Goal: Information Seeking & Learning: Learn about a topic

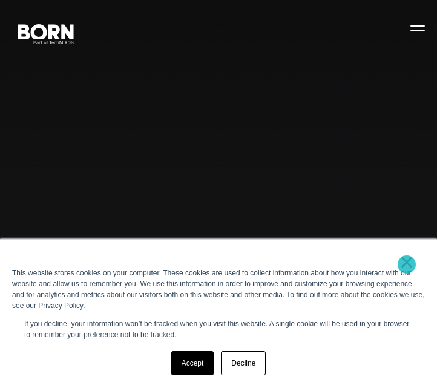
click at [407, 265] on link "×" at bounding box center [407, 262] width 15 height 11
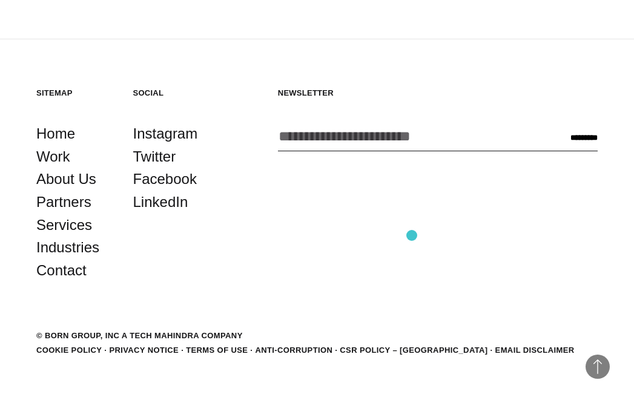
scroll to position [2916, 0]
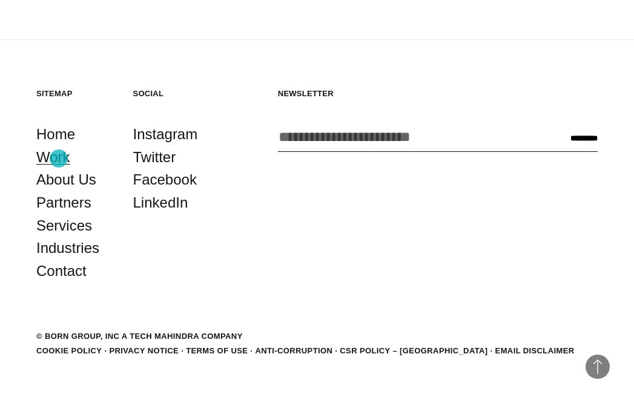
click at [59, 159] on link "Work" at bounding box center [53, 157] width 34 height 23
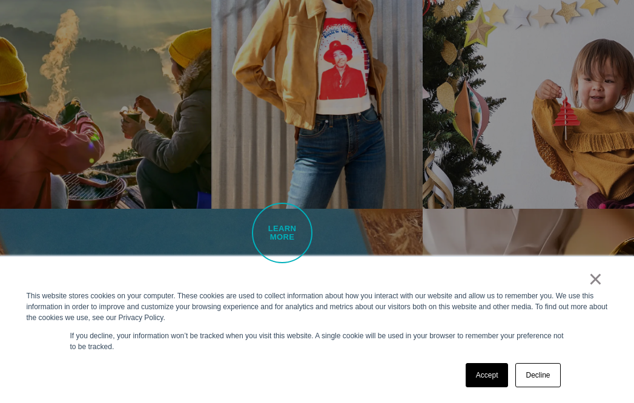
scroll to position [1292, 0]
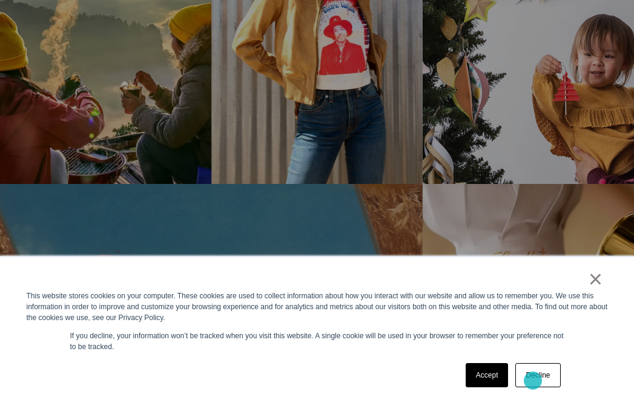
click at [533, 381] on link "Decline" at bounding box center [537, 375] width 45 height 24
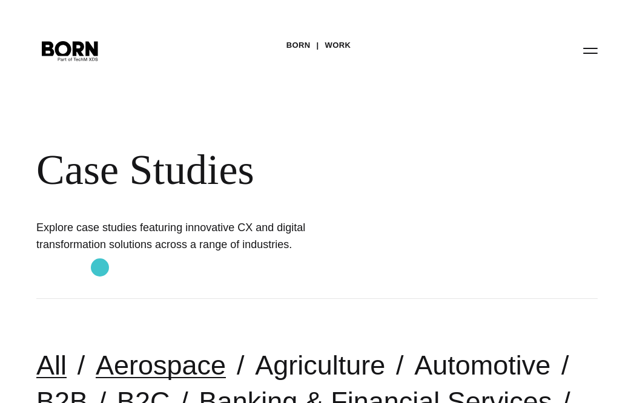
scroll to position [0, 0]
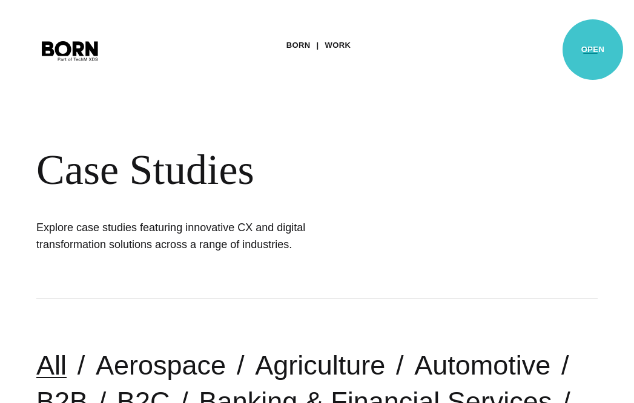
click at [593, 50] on button "Primary Menu" at bounding box center [590, 50] width 29 height 25
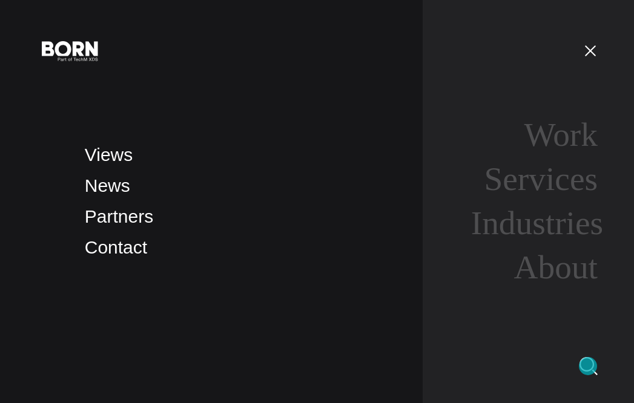
click at [588, 366] on img at bounding box center [588, 366] width 18 height 18
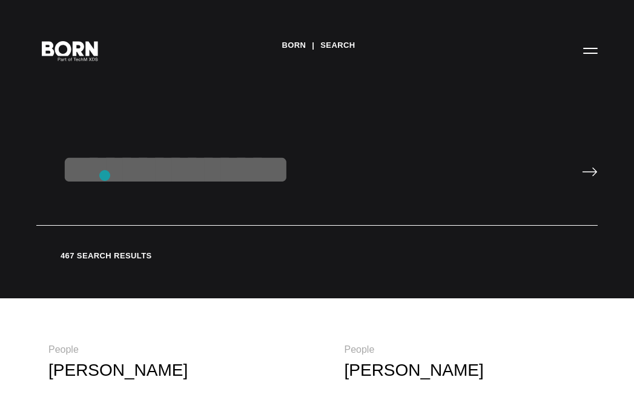
click at [105, 176] on input "text" at bounding box center [316, 185] width 561 height 81
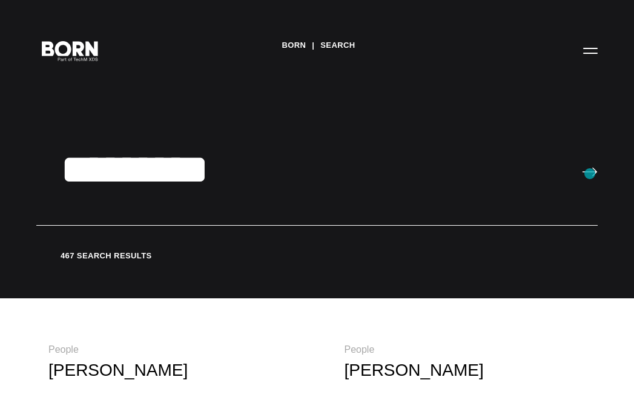
type input "*********"
click at [590, 174] on input "image" at bounding box center [590, 172] width 16 height 10
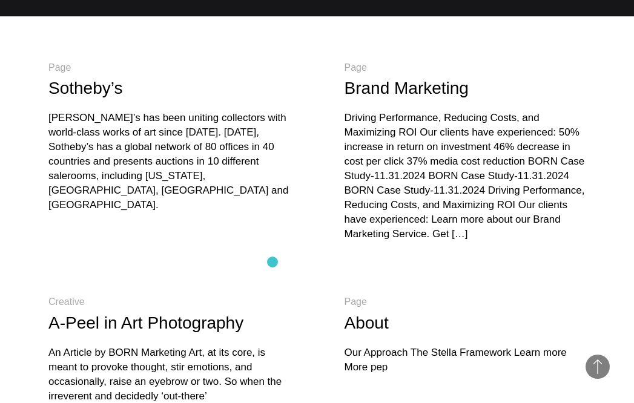
scroll to position [223, 0]
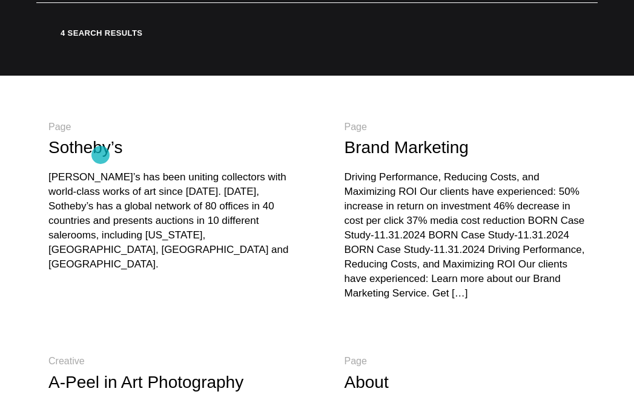
click at [100, 155] on link "Sotheby’s" at bounding box center [85, 147] width 74 height 19
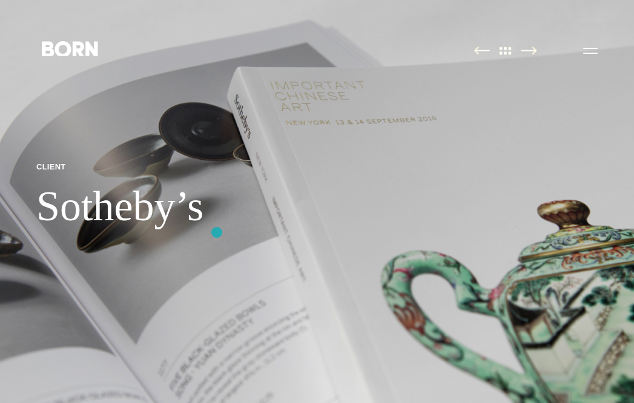
click at [217, 232] on img at bounding box center [317, 201] width 634 height 403
click at [530, 53] on img at bounding box center [529, 50] width 16 height 9
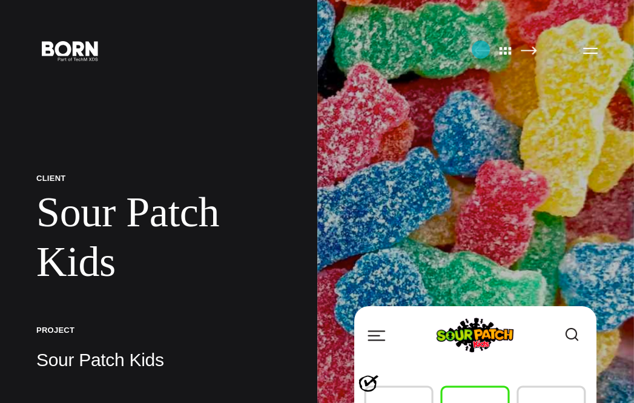
click at [481, 50] on img at bounding box center [481, 50] width 16 height 9
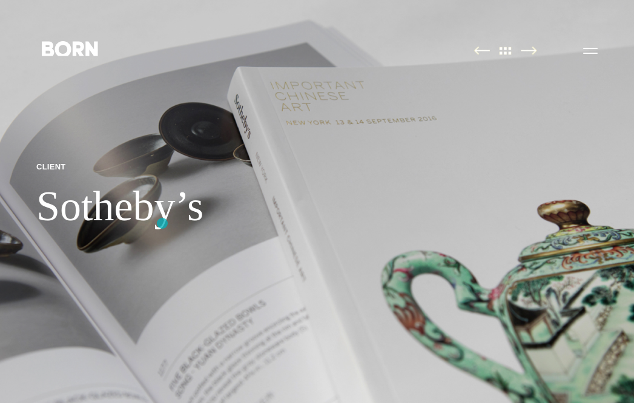
click at [162, 223] on h1 "Sotheby’s" at bounding box center [119, 207] width 167 height 50
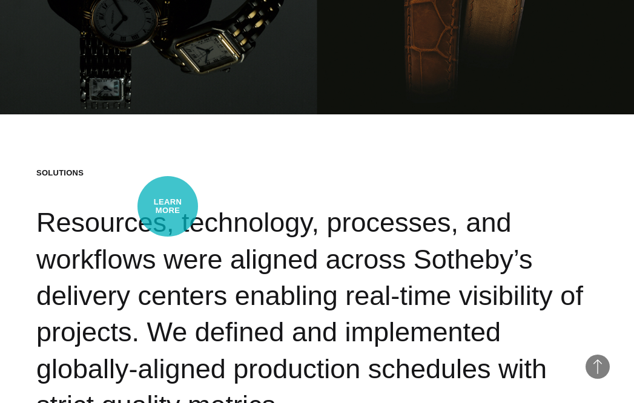
scroll to position [2939, 0]
